Goal: Transaction & Acquisition: Purchase product/service

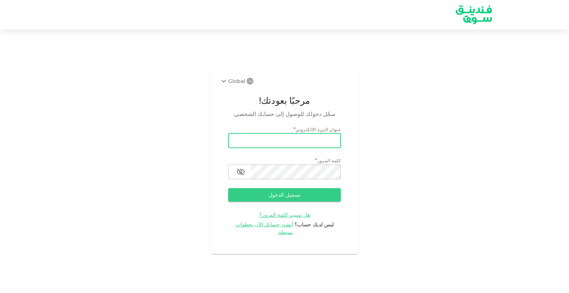
click at [294, 145] on input "email" at bounding box center [284, 140] width 113 height 15
type input "[EMAIL_ADDRESS][DOMAIN_NAME]"
click at [278, 195] on button "تسجيل الدخول" at bounding box center [284, 194] width 113 height 13
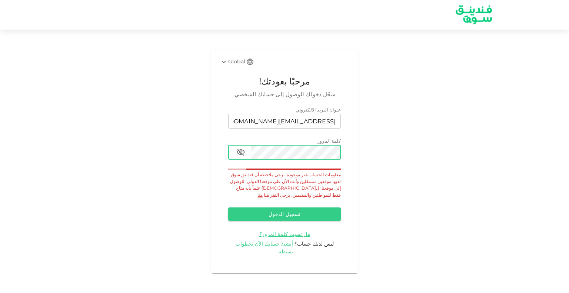
click at [242, 156] on icon "button" at bounding box center [241, 152] width 8 height 7
click at [293, 214] on button "تسجيل الدخول" at bounding box center [284, 213] width 113 height 13
click at [229, 66] on div "Global" at bounding box center [232, 61] width 26 height 9
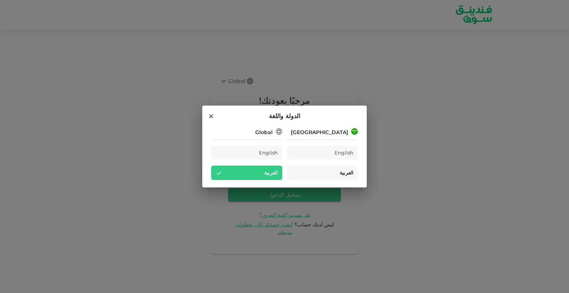
click at [343, 175] on span "العربية" at bounding box center [347, 173] width 14 height 9
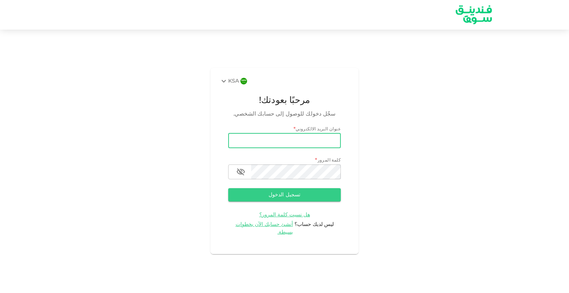
click at [313, 144] on input "email" at bounding box center [284, 140] width 113 height 15
type input "[EMAIL_ADDRESS][DOMAIN_NAME]"
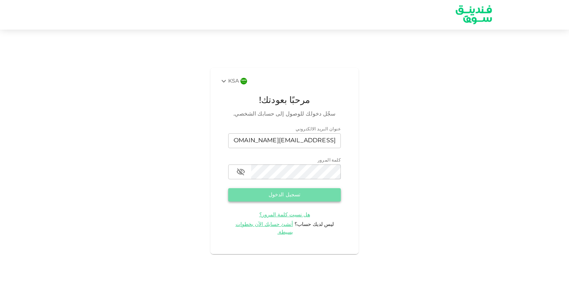
click at [282, 197] on button "تسجيل الدخول" at bounding box center [284, 194] width 113 height 13
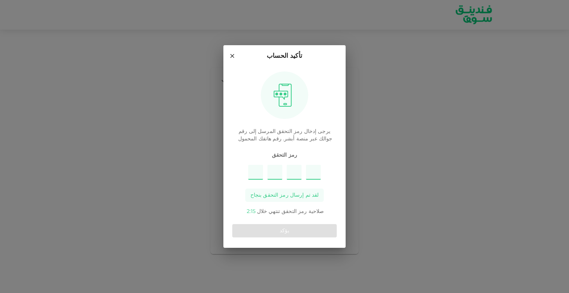
type input "7"
type input "8"
type input "5"
type input "2"
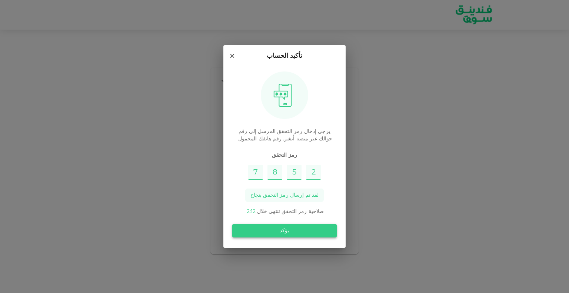
click at [289, 228] on button "يؤكد" at bounding box center [284, 230] width 104 height 13
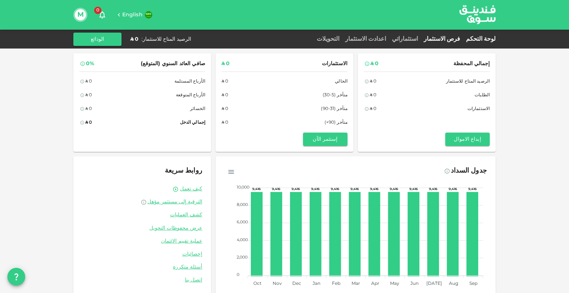
click at [454, 40] on link "فرص الاستثمار" at bounding box center [442, 39] width 42 height 6
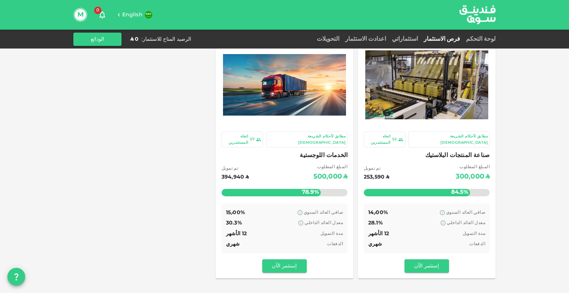
scroll to position [15, 0]
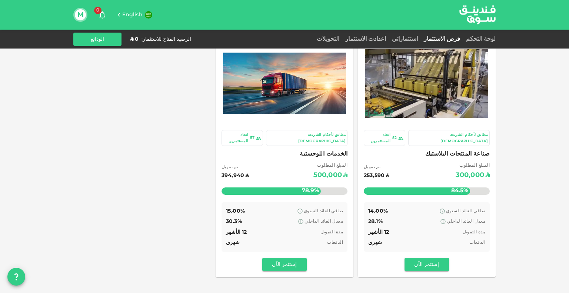
click at [466, 133] on div "مطابق لأحكام الشريعة الإسلامية" at bounding box center [449, 138] width 78 height 12
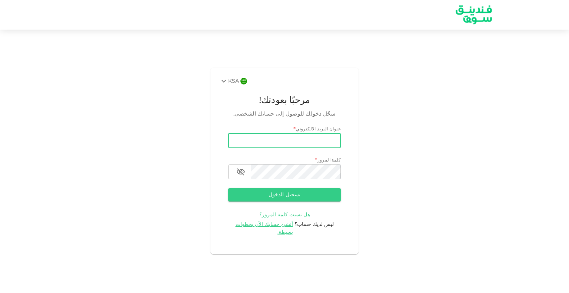
click at [312, 143] on input "email" at bounding box center [284, 140] width 113 height 15
type input "[EMAIL_ADDRESS][DOMAIN_NAME]"
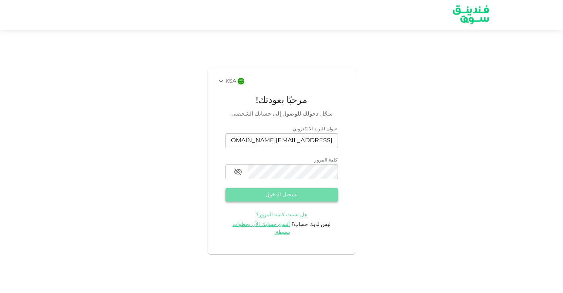
click at [279, 201] on button "تسجيل الدخول" at bounding box center [282, 194] width 113 height 13
